Goal: Task Accomplishment & Management: Manage account settings

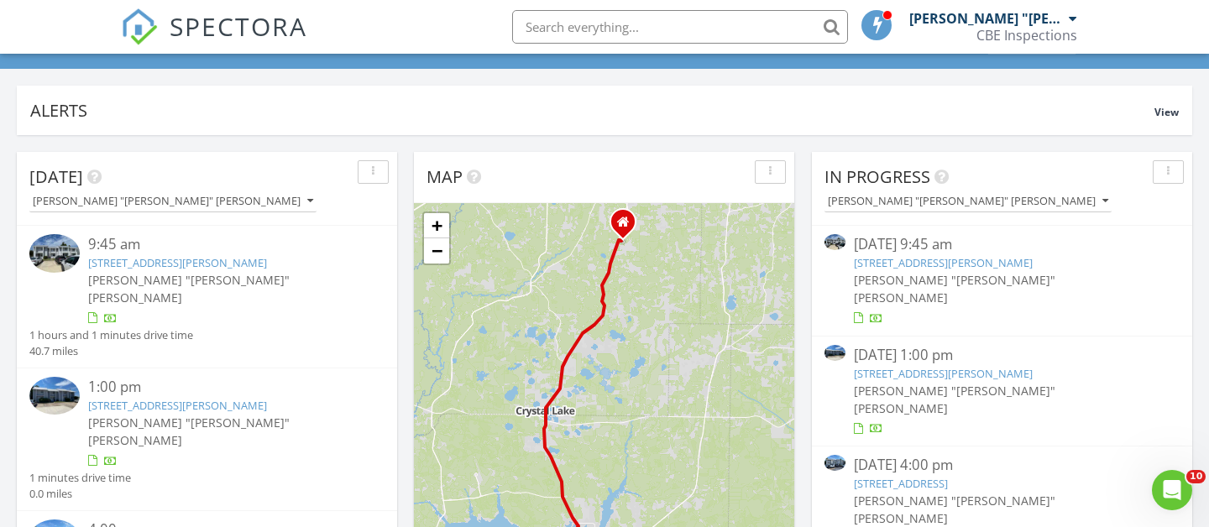
scroll to position [103, 0]
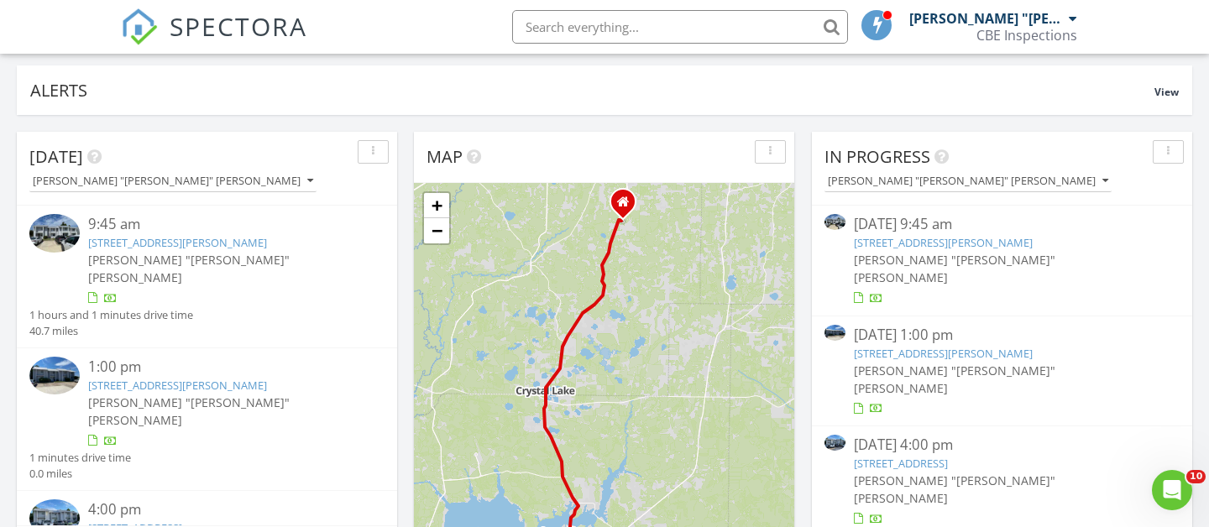
click at [260, 241] on link "[STREET_ADDRESS][PERSON_NAME]" at bounding box center [177, 242] width 179 height 15
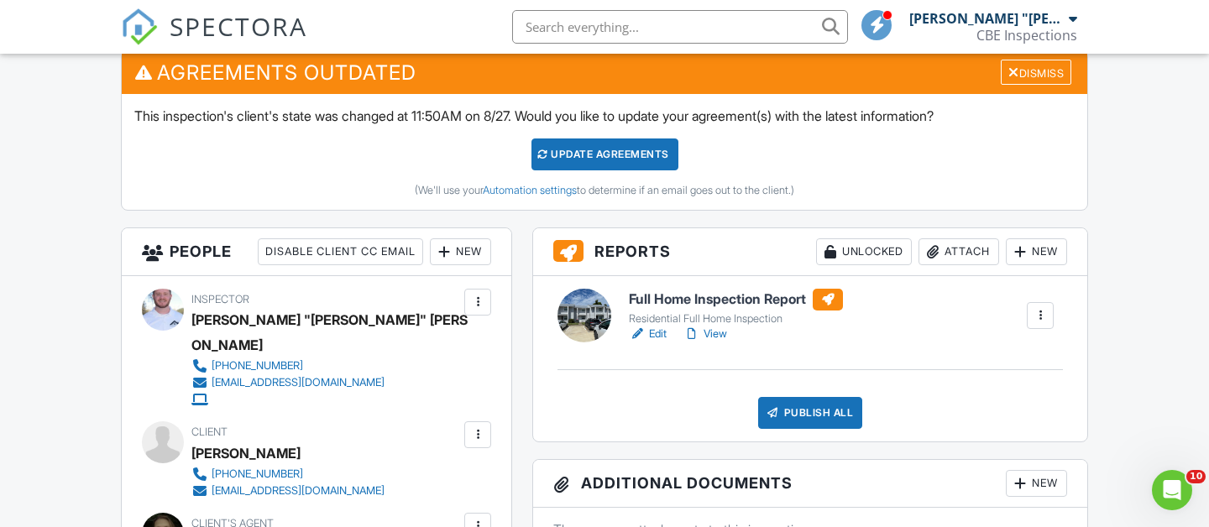
click at [655, 333] on link "Edit" at bounding box center [648, 334] width 38 height 17
